Goal: Task Accomplishment & Management: Manage account settings

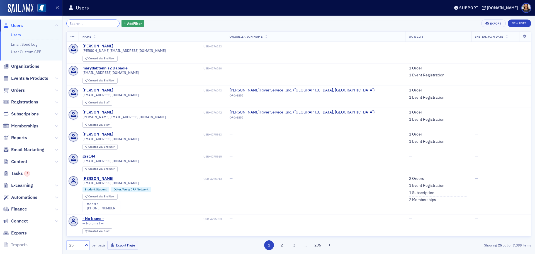
click at [92, 21] on input "search" at bounding box center [92, 24] width 53 height 8
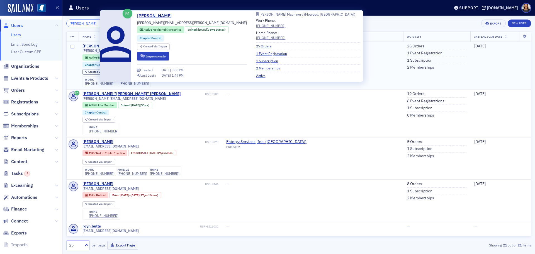
type input "[PERSON_NAME]"
click at [91, 45] on div "[PERSON_NAME]" at bounding box center [98, 46] width 31 height 5
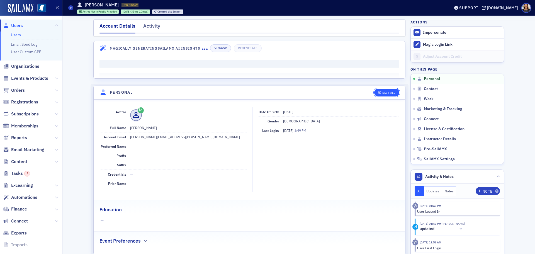
click at [383, 91] on div "Edit All" at bounding box center [389, 92] width 13 height 3
select select "US"
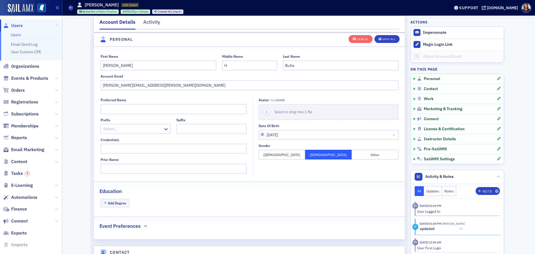
scroll to position [65, 0]
click at [106, 84] on input "[PERSON_NAME][EMAIL_ADDRESS][PERSON_NAME][DOMAIN_NAME]" at bounding box center [250, 85] width 298 height 10
click at [178, 83] on input "[EMAIL_ADDRESS][DOMAIN_NAME]" at bounding box center [250, 85] width 298 height 10
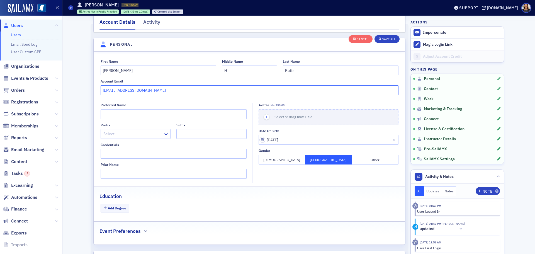
scroll to position [0, 0]
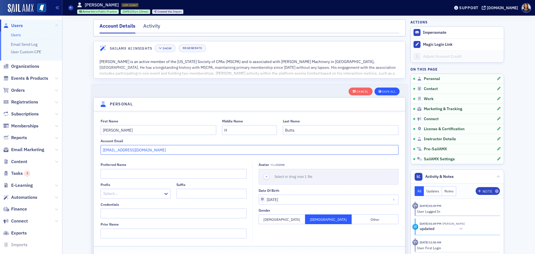
type input "[EMAIL_ADDRESS][DOMAIN_NAME]"
click at [388, 92] on div "Save All" at bounding box center [388, 91] width 13 height 3
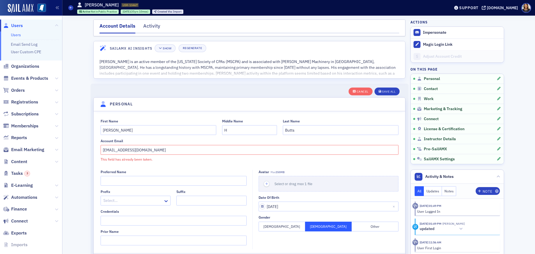
click at [16, 25] on span "Users" at bounding box center [17, 26] width 12 height 6
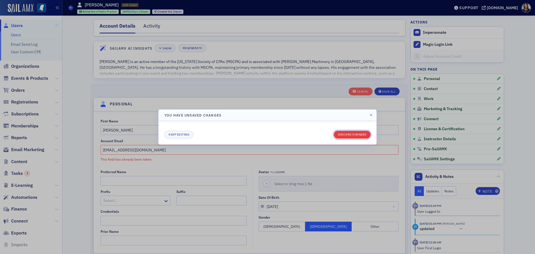
click at [361, 136] on button "Discard changes" at bounding box center [352, 135] width 37 height 8
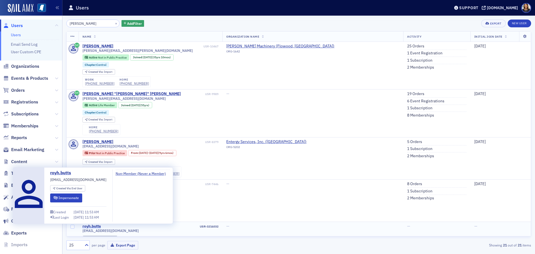
click at [90, 226] on div "royh.butts" at bounding box center [92, 226] width 18 height 5
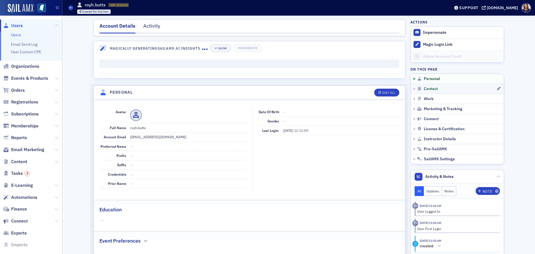
click at [411, 89] on link "Contact" at bounding box center [457, 89] width 93 height 10
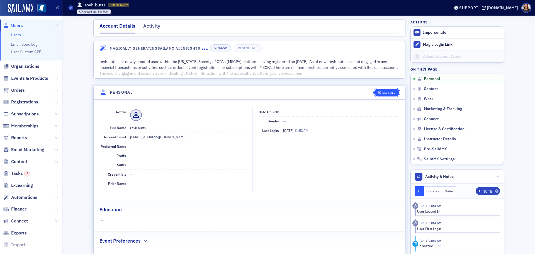
click at [386, 94] on div "Edit All" at bounding box center [389, 92] width 13 height 3
select select "US"
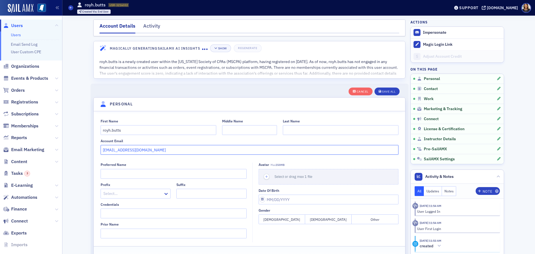
click at [153, 147] on input "[EMAIL_ADDRESS][DOMAIN_NAME]" at bounding box center [250, 150] width 298 height 10
type input "r"
click at [129, 133] on input "royh.butts" at bounding box center [159, 130] width 116 height 10
type input "r"
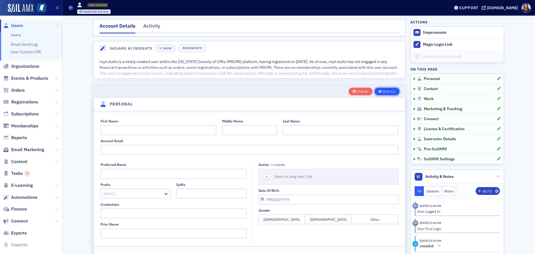
click at [389, 91] on div "Save All" at bounding box center [388, 91] width 13 height 3
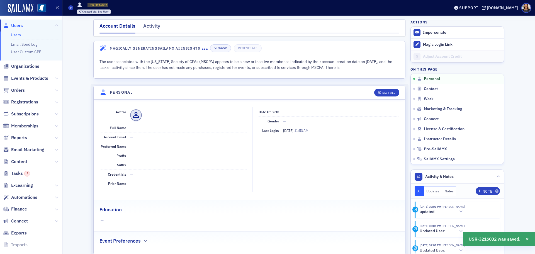
click at [18, 25] on span "Users" at bounding box center [17, 26] width 12 height 6
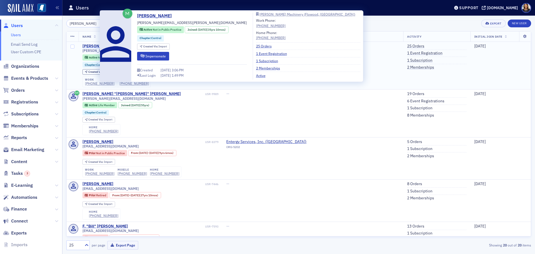
click at [95, 45] on div "[PERSON_NAME]" at bounding box center [98, 46] width 31 height 5
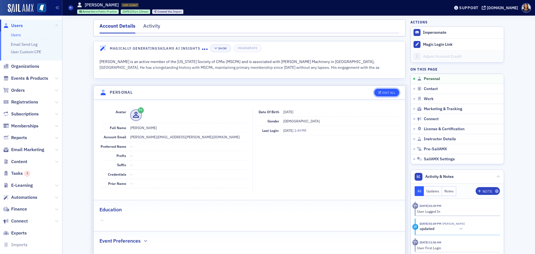
click at [383, 93] on div "Edit All" at bounding box center [389, 92] width 13 height 3
select select "US"
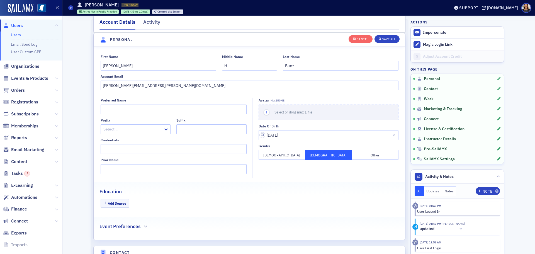
scroll to position [65, 0]
click at [106, 86] on input "[PERSON_NAME][EMAIL_ADDRESS][PERSON_NAME][DOMAIN_NAME]" at bounding box center [250, 85] width 298 height 10
click at [173, 85] on input "[EMAIL_ADDRESS][DOMAIN_NAME]" at bounding box center [250, 85] width 298 height 10
type input "[EMAIL_ADDRESS][DOMAIN_NAME]"
click at [385, 36] on button "Save All" at bounding box center [387, 39] width 25 height 8
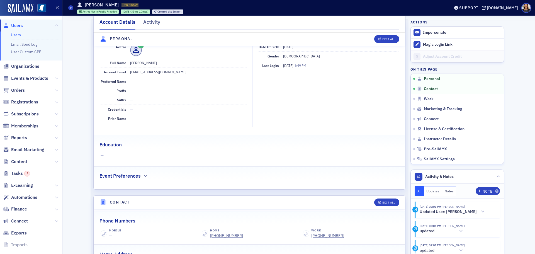
scroll to position [0, 0]
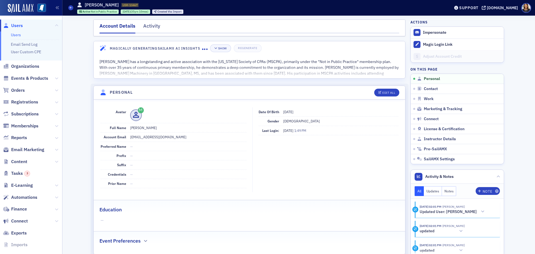
click at [16, 27] on span "Users" at bounding box center [17, 26] width 12 height 6
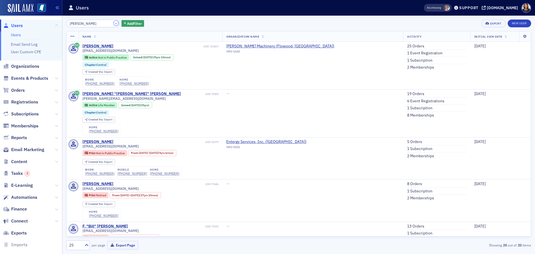
click at [114, 23] on button "×" at bounding box center [116, 23] width 5 height 5
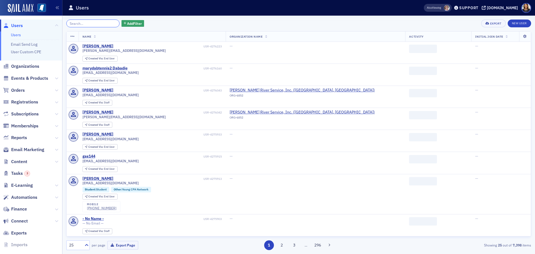
click at [100, 23] on input "search" at bounding box center [92, 24] width 53 height 8
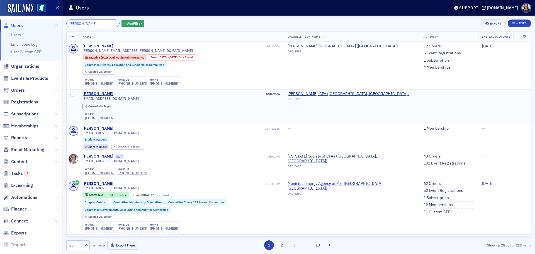
type input "[PERSON_NAME]"
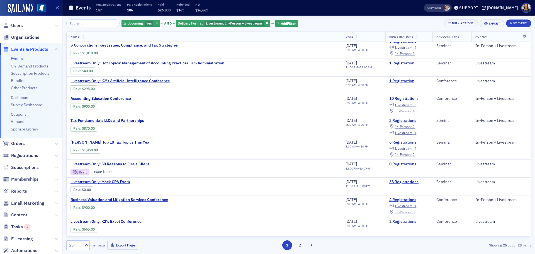
scroll to position [69, 0]
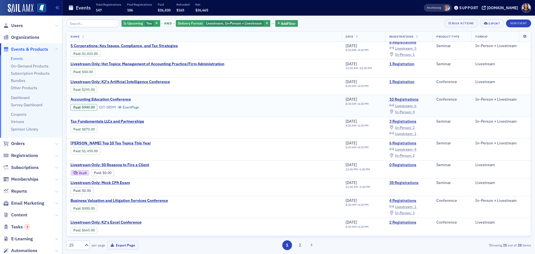
click at [114, 99] on span "Accounting Education Conference" at bounding box center [118, 99] width 94 height 5
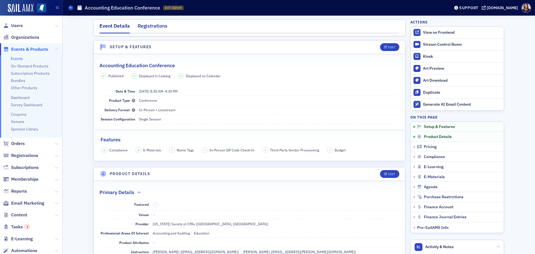
click at [156, 25] on div "Registrations" at bounding box center [153, 27] width 30 height 10
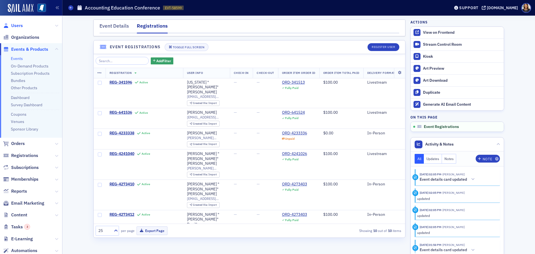
click at [14, 23] on span "Users" at bounding box center [17, 26] width 12 height 6
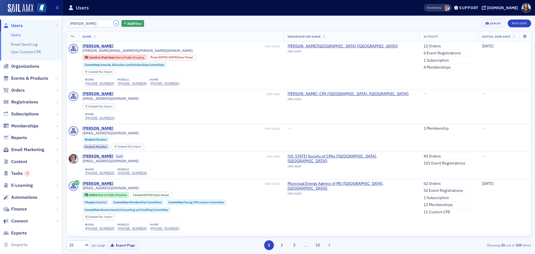
click at [114, 23] on button "×" at bounding box center [116, 23] width 5 height 5
